Goal: Use online tool/utility: Utilize a website feature to perform a specific function

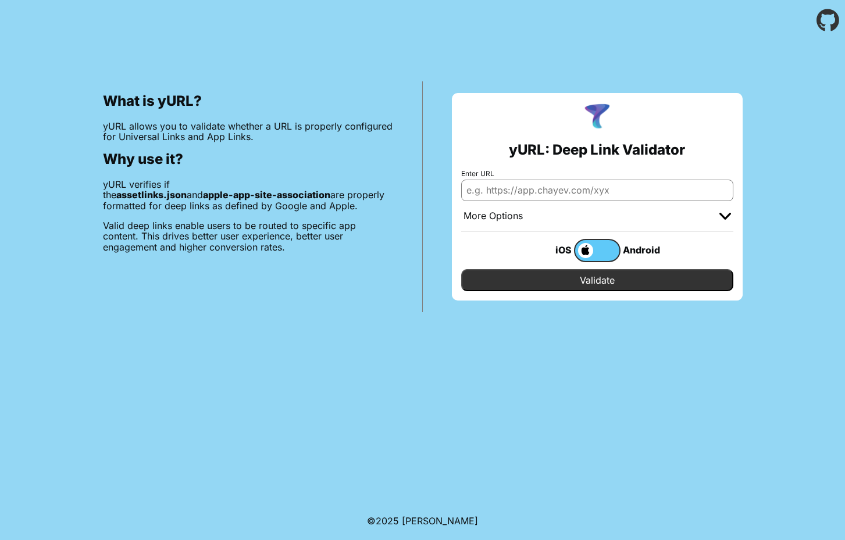
type input "[URL][DOMAIN_NAME]"
click at [589, 280] on input "Validate" at bounding box center [597, 280] width 272 height 22
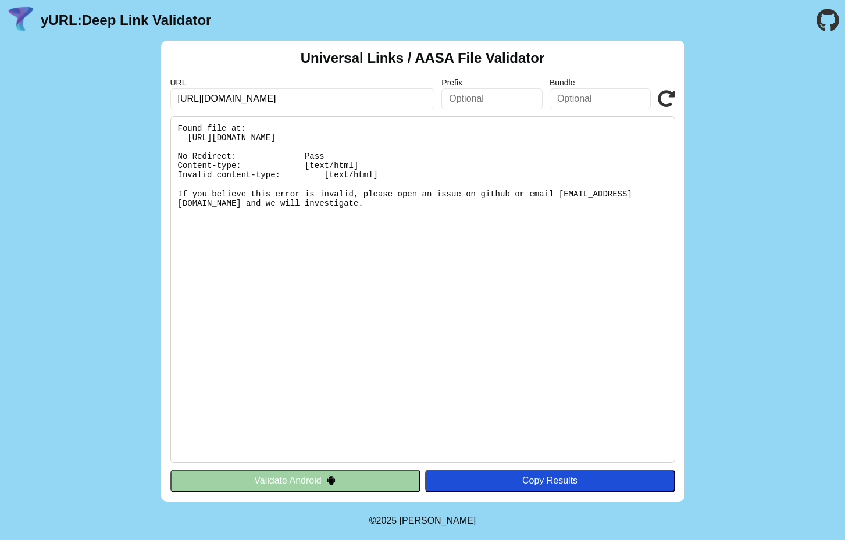
click at [668, 104] on icon at bounding box center [666, 98] width 17 height 17
click at [220, 100] on input "[URL][DOMAIN_NAME]" at bounding box center [302, 98] width 265 height 21
type input "[URL][DOMAIN_NAME]"
click button "Validate" at bounding box center [0, 0] width 0 height 0
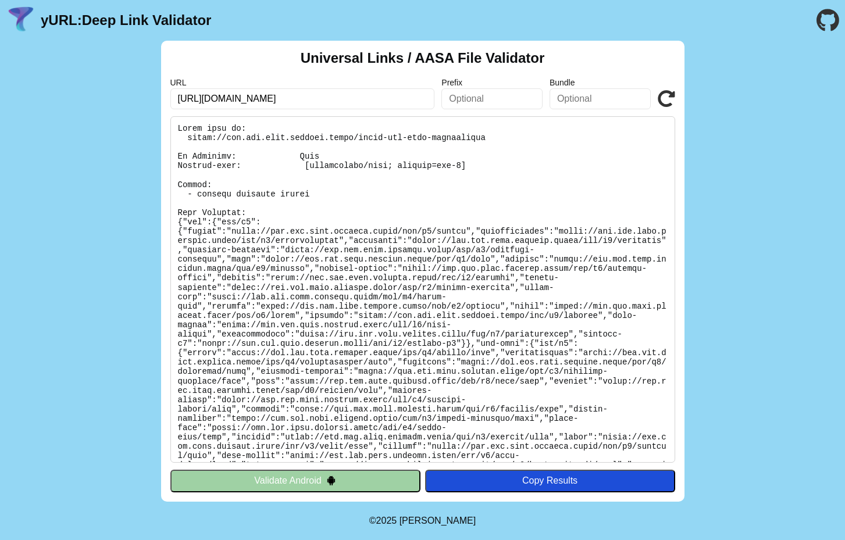
click at [218, 98] on input "https://api.dev.kaco.siemens.cloud/" at bounding box center [302, 98] width 265 height 21
type input "[URL][DOMAIN_NAME]"
click button "Validate" at bounding box center [0, 0] width 0 height 0
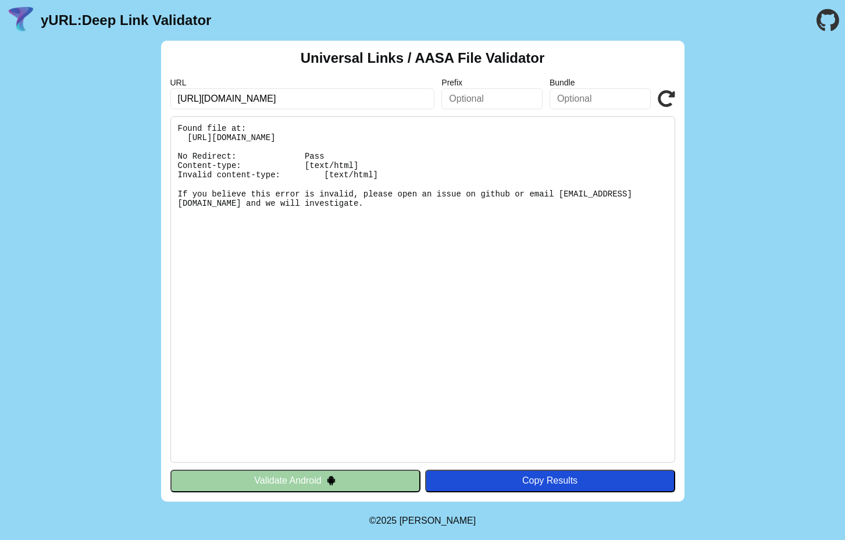
click at [737, 202] on div "Universal Links / AASA File Validator URL https://app.dev.kaco.siemens.cloud/ P…" at bounding box center [422, 271] width 845 height 461
